Goal: Complete application form

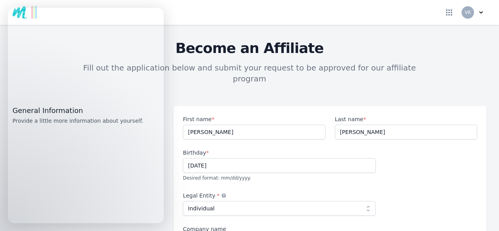
select select "individual"
select select "GB"
select select "LND"
select select "Europe/[GEOGRAPHIC_DATA]"
select select "Beginner"
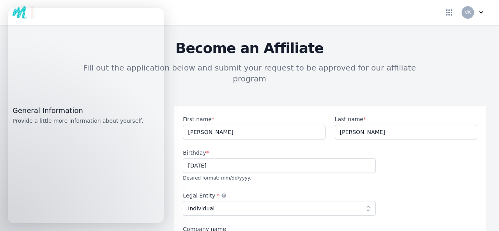
select select "No experience"
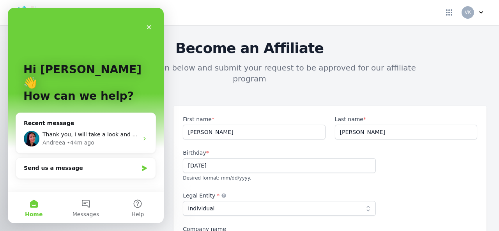
scroll to position [839, 0]
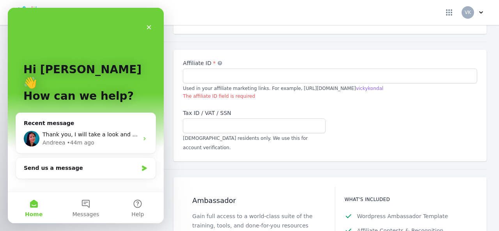
click at [213, 69] on input "Affiliate ID *" at bounding box center [330, 76] width 295 height 15
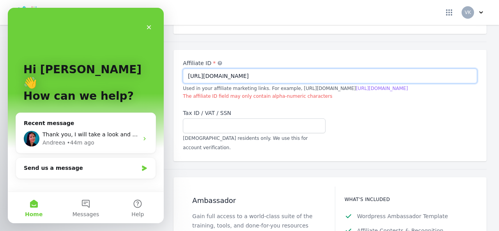
type input "[URL][DOMAIN_NAME]"
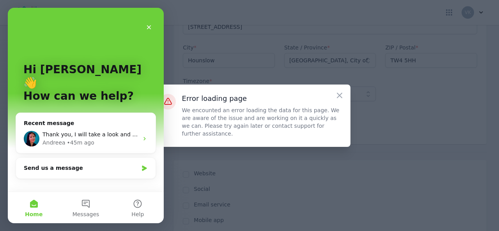
scroll to position [412, 0]
click at [339, 97] on icon "Close" at bounding box center [339, 95] width 9 height 9
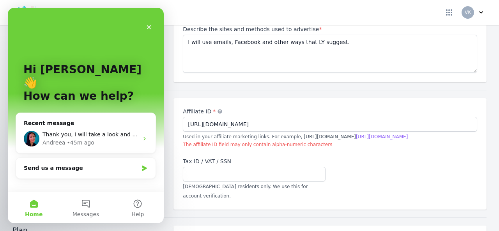
scroll to position [801, 0]
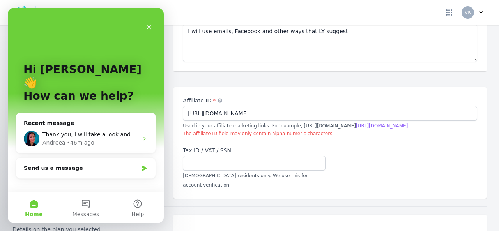
drag, startPoint x: 169, startPoint y: 74, endPoint x: 180, endPoint y: 79, distance: 11.5
click at [180, 87] on div "Affiliate Information Provide your affiliate details. Affiliate ID * An alterna…" at bounding box center [249, 143] width 474 height 112
